Goal: Information Seeking & Learning: Check status

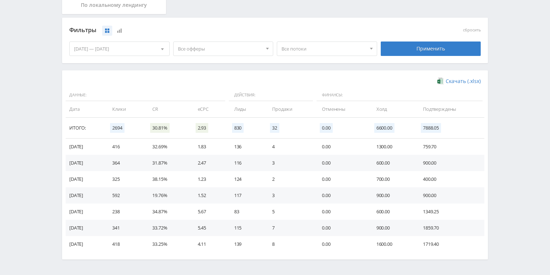
scroll to position [173, 0]
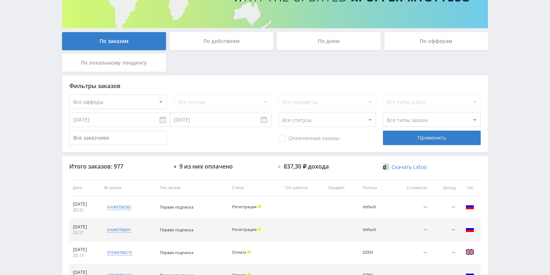
click at [214, 44] on div "По действиям" at bounding box center [221, 41] width 104 height 18
click at [0, 0] on input "По действиям" at bounding box center [0, 0] width 0 height 0
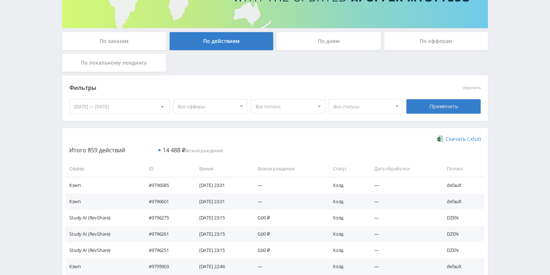
click at [314, 39] on div "По дням" at bounding box center [329, 41] width 104 height 18
click at [0, 0] on input "По дням" at bounding box center [0, 0] width 0 height 0
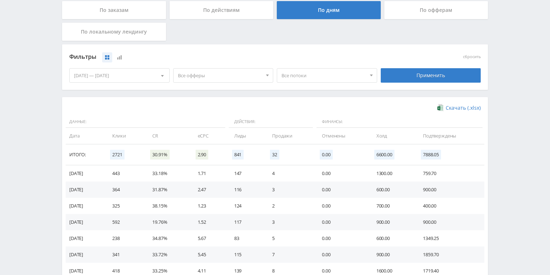
scroll to position [173, 0]
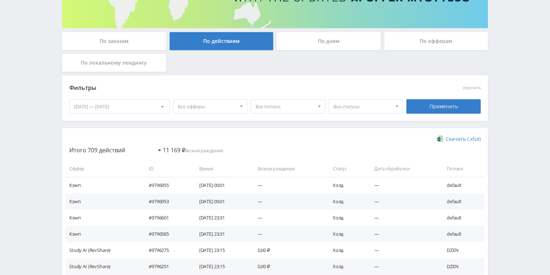
click at [317, 54] on div "По заказам По действиям По дням По офферам По локальному лендингу" at bounding box center [274, 53] width 429 height 43
click at [317, 47] on div "По дням" at bounding box center [329, 41] width 104 height 18
click at [0, 0] on input "По дням" at bounding box center [0, 0] width 0 height 0
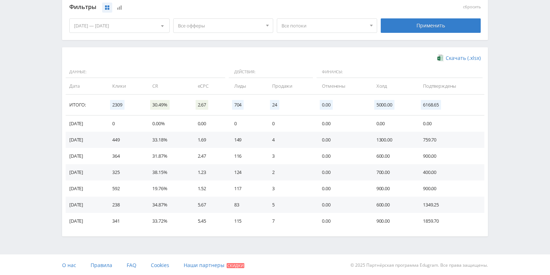
scroll to position [197, 0]
